Goal: Information Seeking & Learning: Learn about a topic

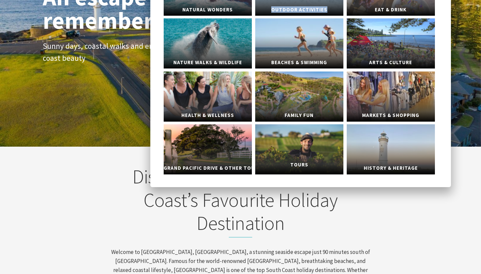
scroll to position [88, 0]
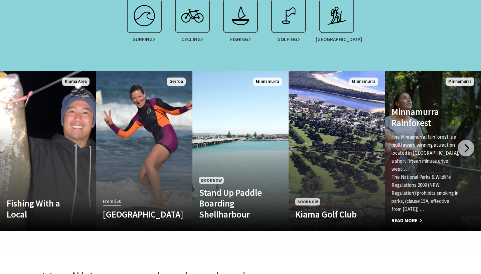
scroll to position [397, 0]
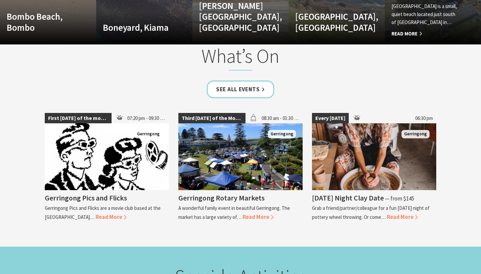
scroll to position [1021, 0]
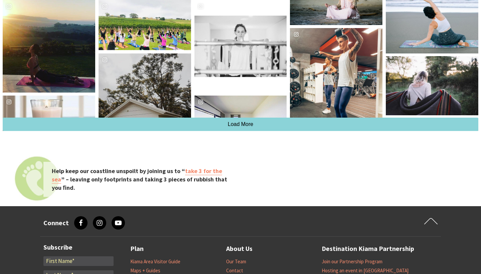
scroll to position [1223, 0]
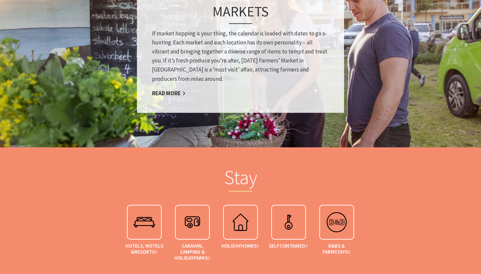
scroll to position [537, 0]
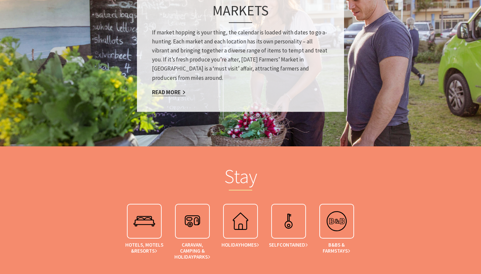
click at [181, 89] on link "Read More" at bounding box center [169, 92] width 34 height 8
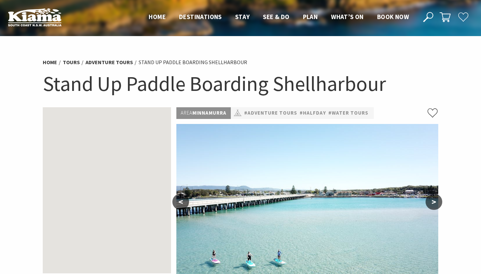
select select "3"
select select "2"
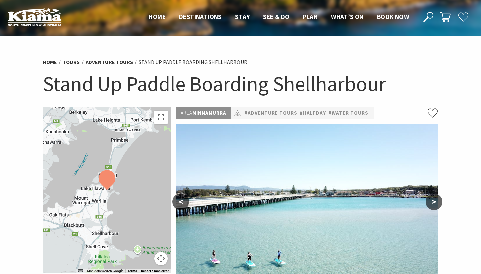
scroll to position [85, 0]
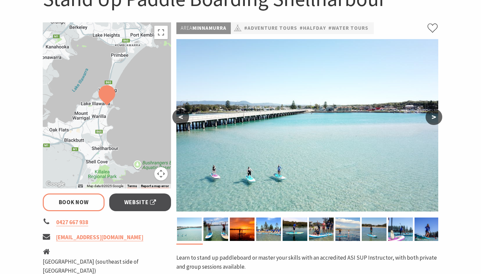
click at [159, 40] on div at bounding box center [107, 105] width 128 height 166
click at [114, 119] on div at bounding box center [107, 105] width 128 height 166
click at [145, 201] on span "Website" at bounding box center [140, 202] width 32 height 9
click at [162, 31] on button "Toggle fullscreen view" at bounding box center [160, 32] width 13 height 13
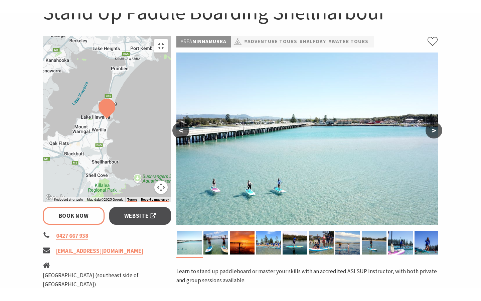
scroll to position [0, 0]
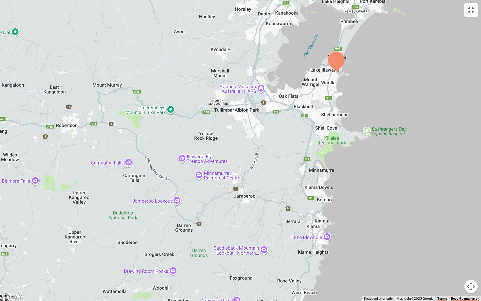
drag, startPoint x: 273, startPoint y: 191, endPoint x: 368, endPoint y: 113, distance: 124.1
click at [368, 113] on div at bounding box center [240, 150] width 481 height 301
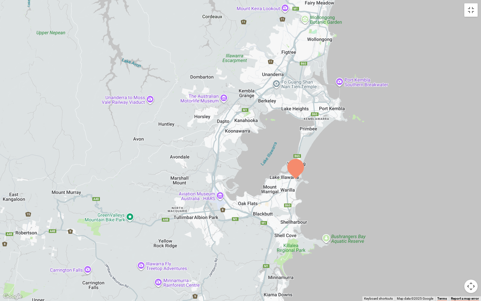
drag, startPoint x: 341, startPoint y: 116, endPoint x: 300, endPoint y: 224, distance: 115.8
click at [300, 224] on div at bounding box center [240, 150] width 481 height 301
click at [400, 253] on div at bounding box center [240, 150] width 481 height 301
click at [410, 56] on div at bounding box center [240, 150] width 481 height 301
click at [447, 43] on div at bounding box center [240, 150] width 481 height 301
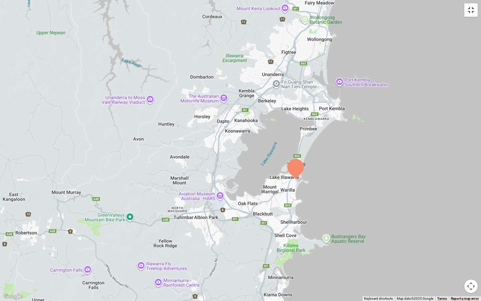
select select "3"
click at [469, 274] on button "Map camera controls" at bounding box center [470, 285] width 13 height 13
click at [452, 274] on button "Zoom out" at bounding box center [454, 285] width 13 height 13
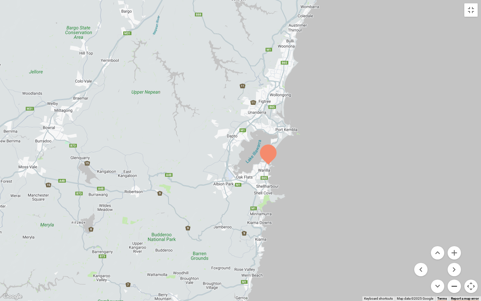
click at [452, 274] on button "Zoom out" at bounding box center [454, 285] width 13 height 13
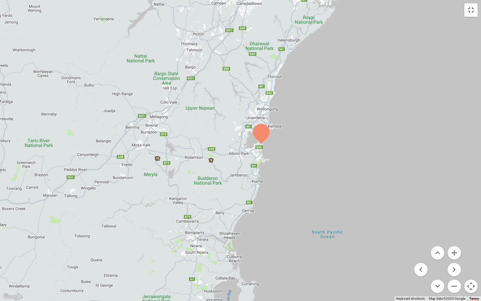
drag, startPoint x: 197, startPoint y: 258, endPoint x: 204, endPoint y: 244, distance: 16.1
click at [204, 244] on div at bounding box center [240, 150] width 481 height 301
click at [474, 10] on button "Toggle fullscreen view" at bounding box center [470, 9] width 13 height 13
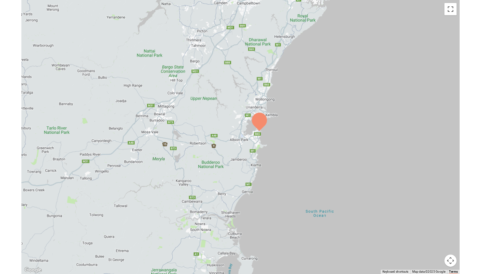
scroll to position [85, 0]
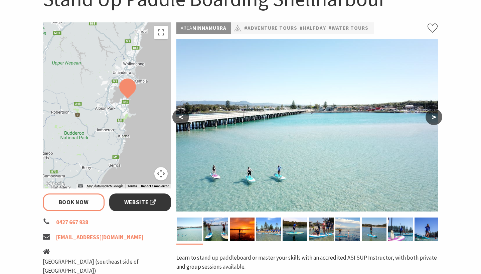
click at [142, 199] on span "Website" at bounding box center [140, 202] width 32 height 9
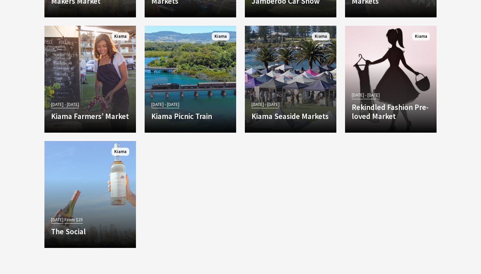
scroll to position [488, 0]
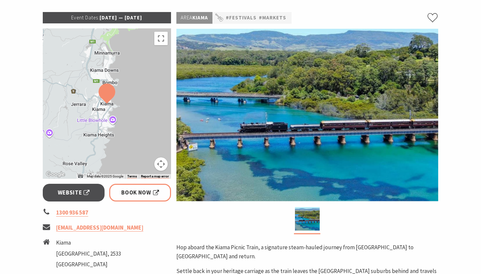
scroll to position [94, 0]
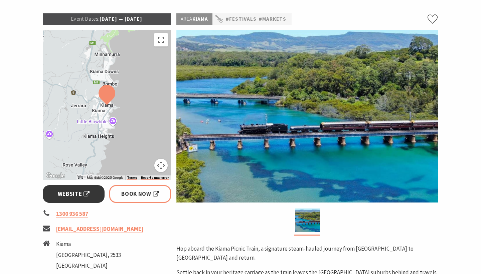
click at [69, 198] on link "Website" at bounding box center [74, 194] width 62 height 18
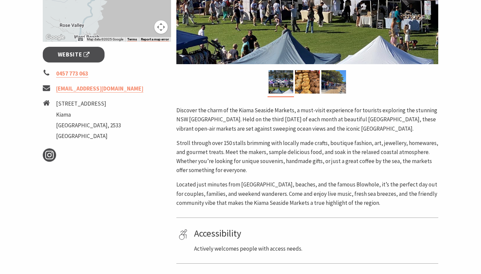
scroll to position [113, 0]
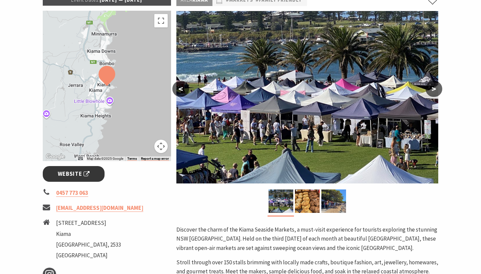
click at [76, 169] on span "Website" at bounding box center [74, 173] width 32 height 9
